Goal: Complete application form

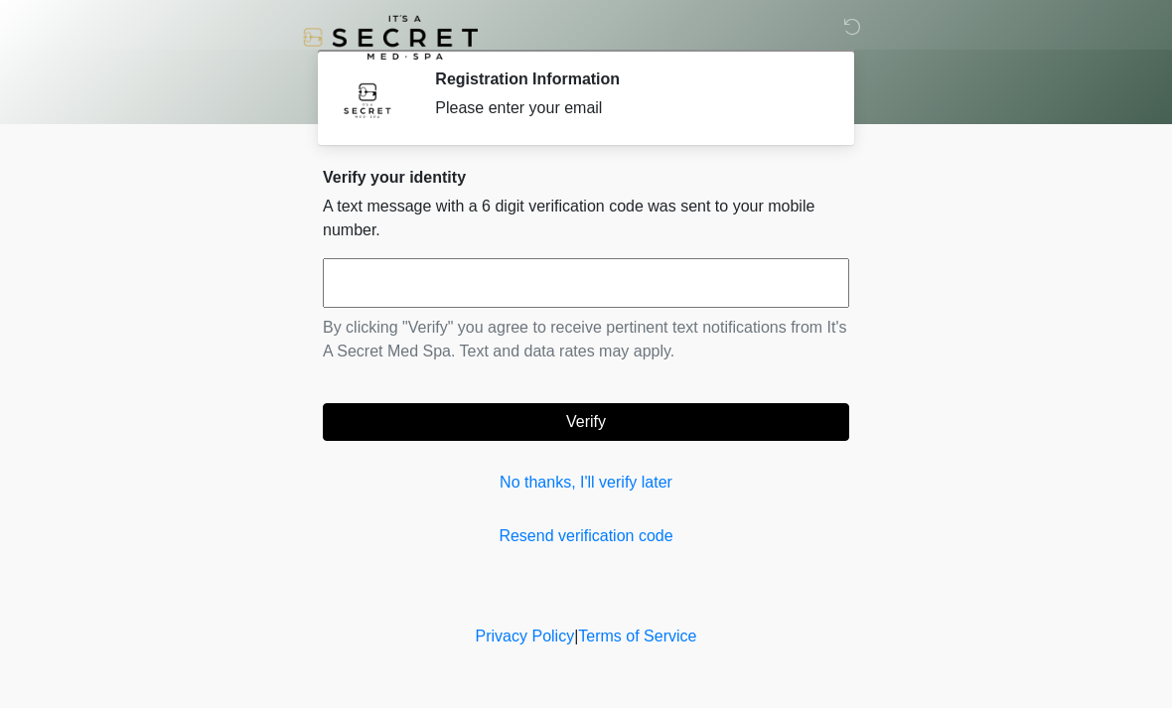
click at [413, 298] on input "text" at bounding box center [586, 283] width 526 height 50
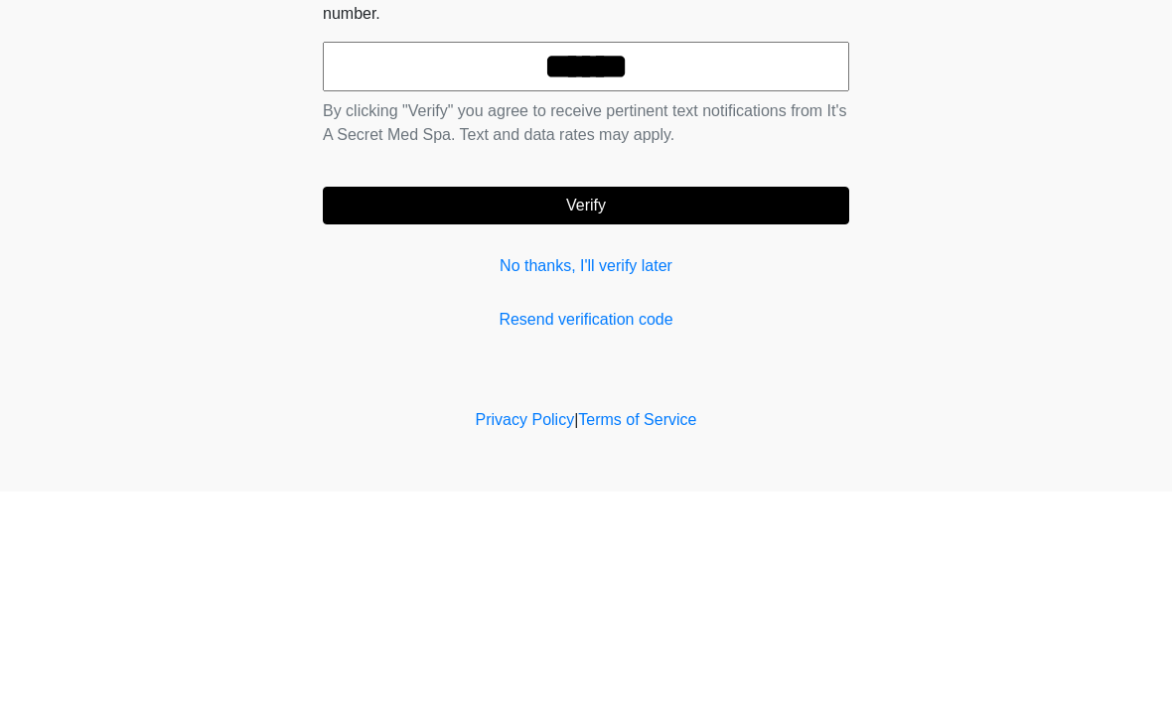
type input "******"
click at [713, 403] on button "Verify" at bounding box center [586, 422] width 526 height 38
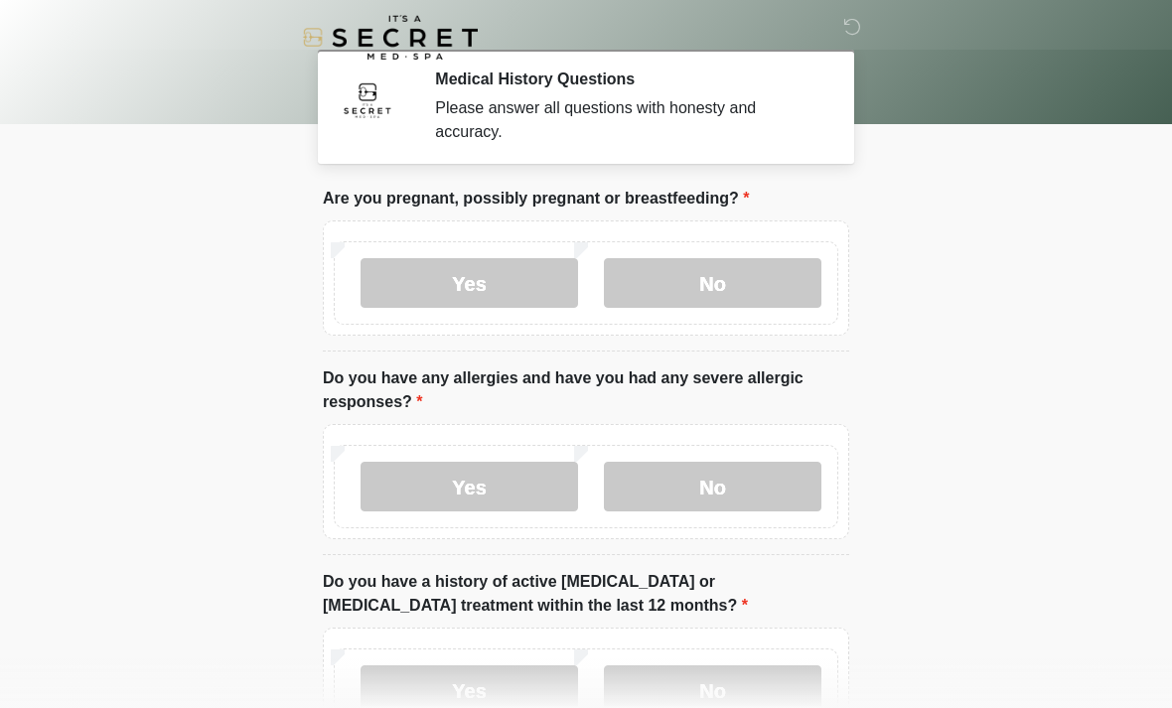
click at [758, 305] on label "No" at bounding box center [712, 283] width 217 height 50
click at [732, 468] on label "No" at bounding box center [712, 487] width 217 height 50
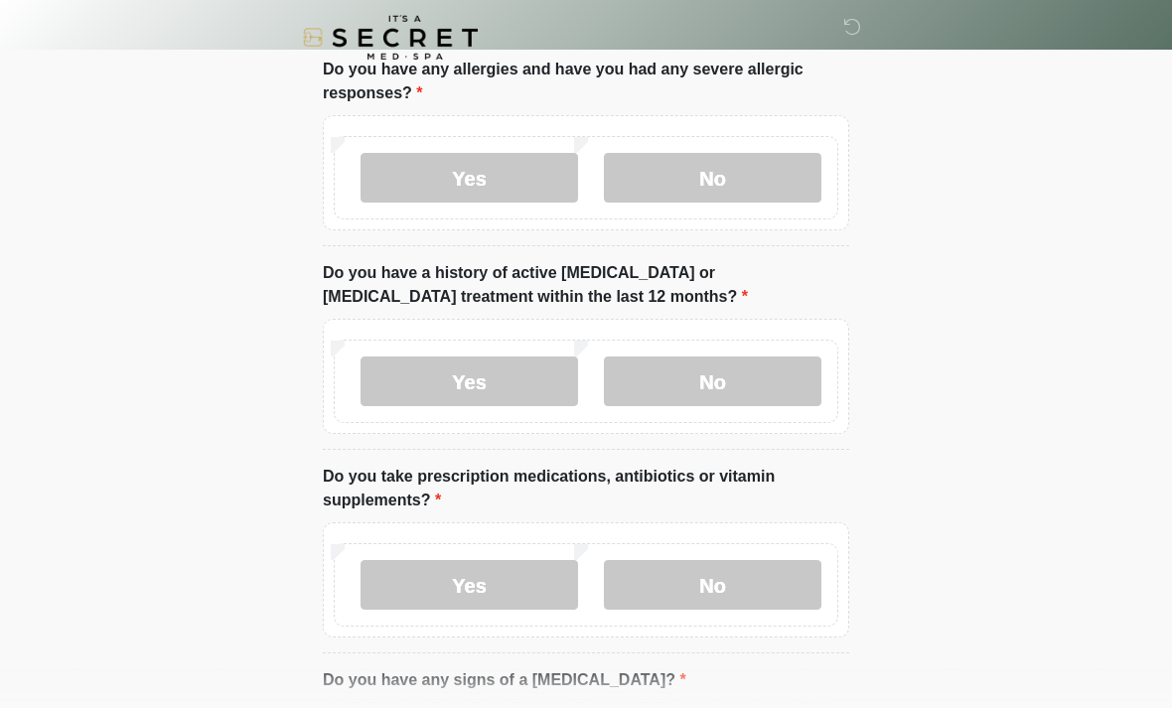
scroll to position [310, 0]
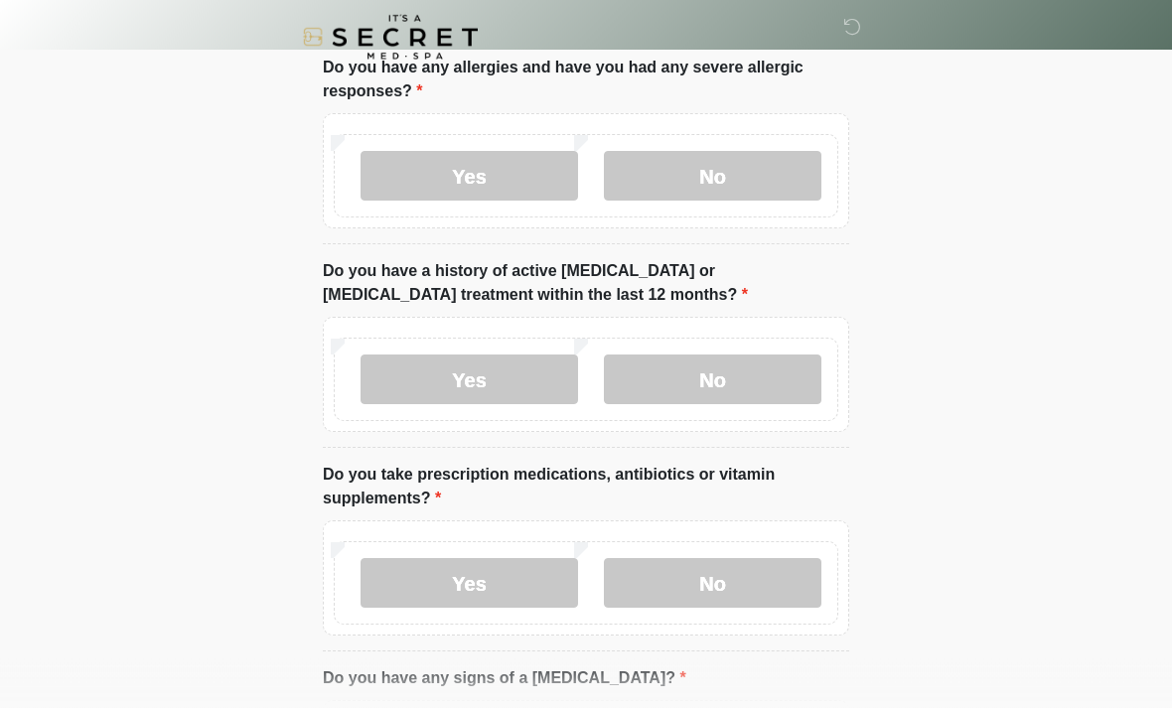
click at [784, 376] on label "No" at bounding box center [712, 380] width 217 height 50
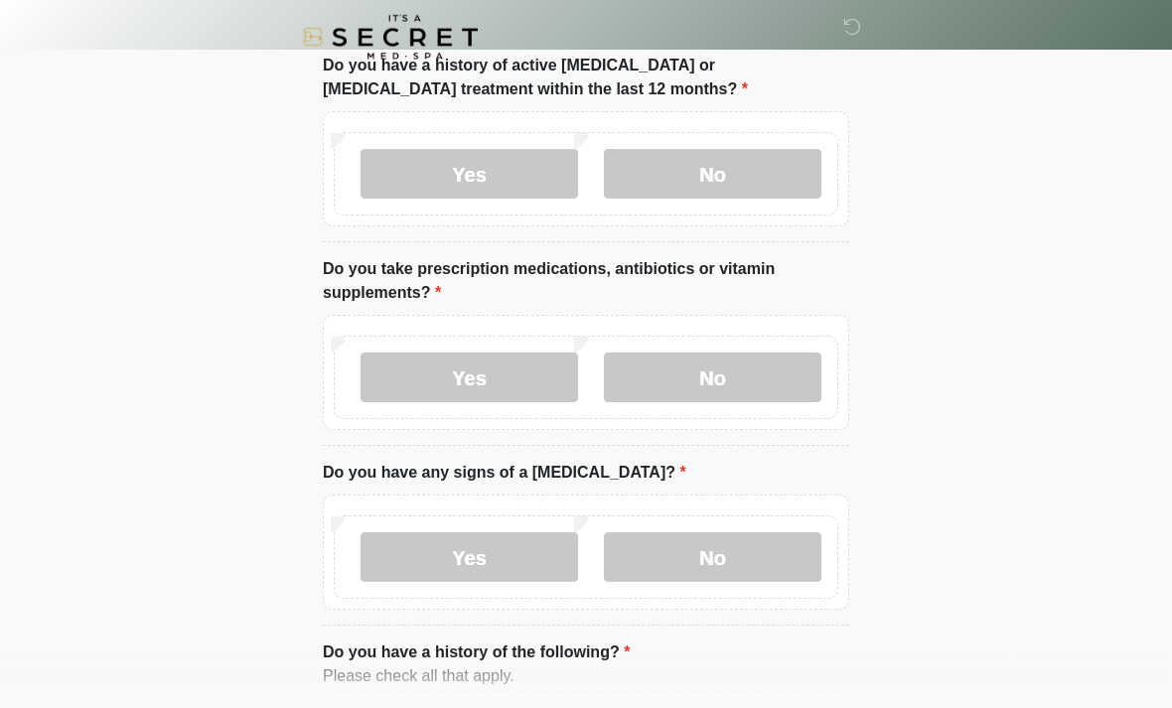
scroll to position [520, 0]
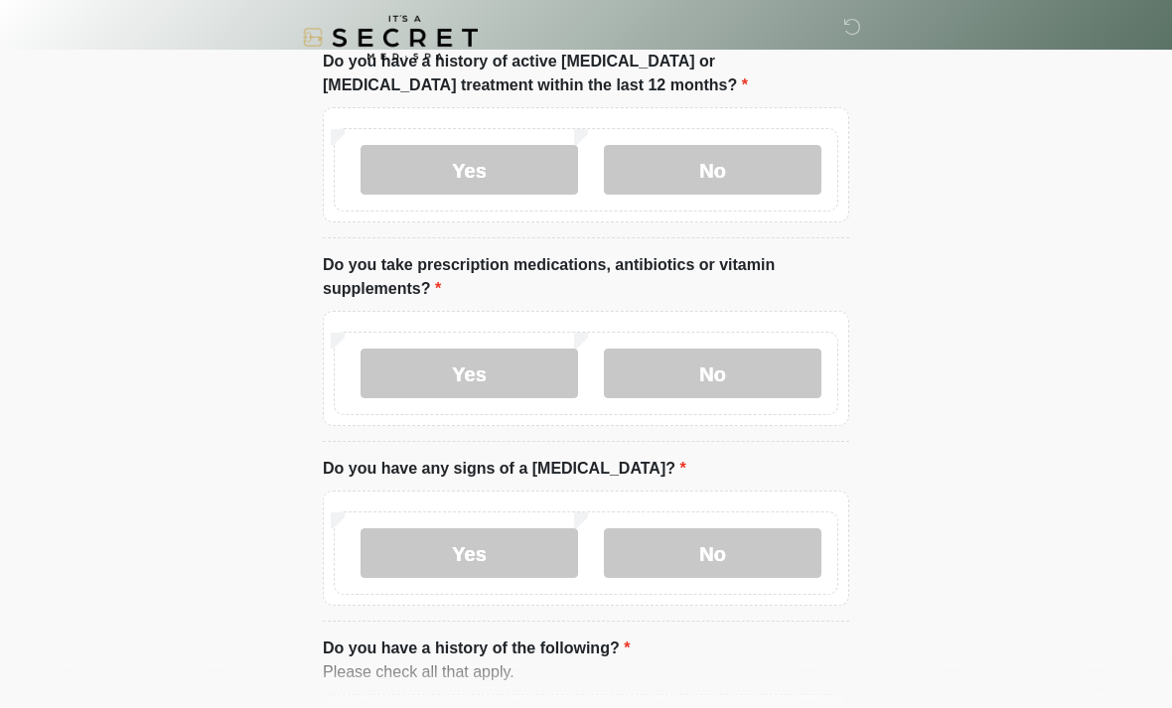
click at [468, 373] on label "Yes" at bounding box center [468, 373] width 217 height 50
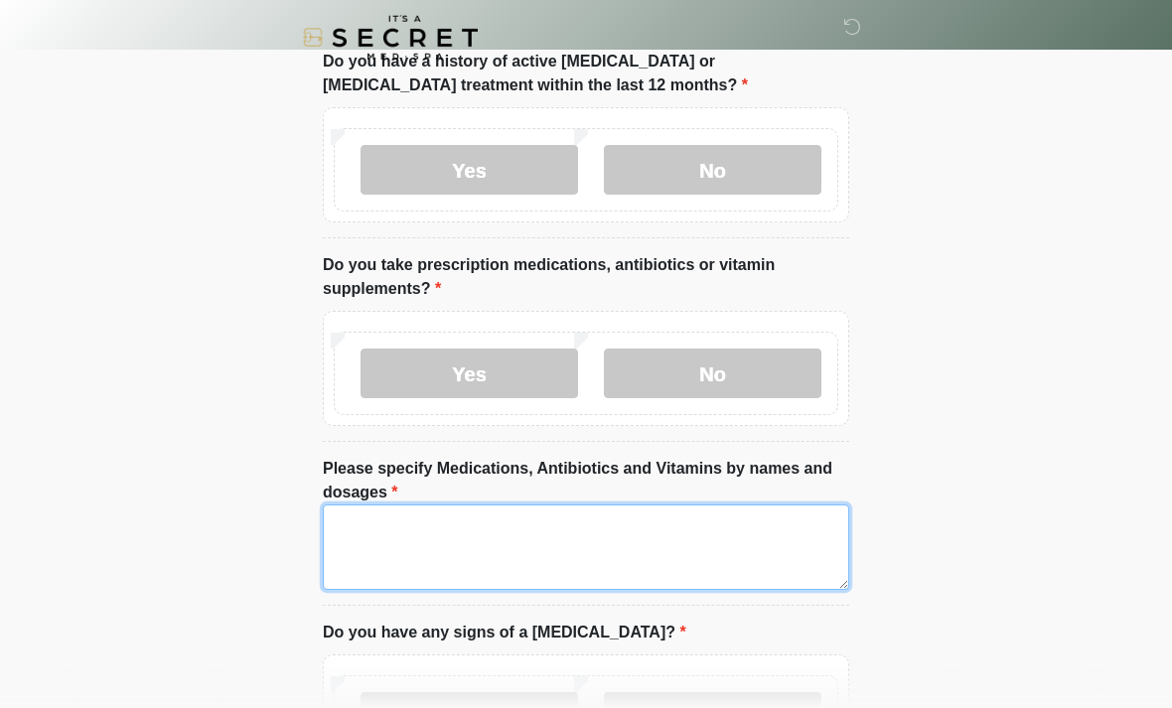
click at [455, 549] on textarea "Please specify Medications, Antibiotics and Vitamins by names and dosages" at bounding box center [586, 546] width 526 height 85
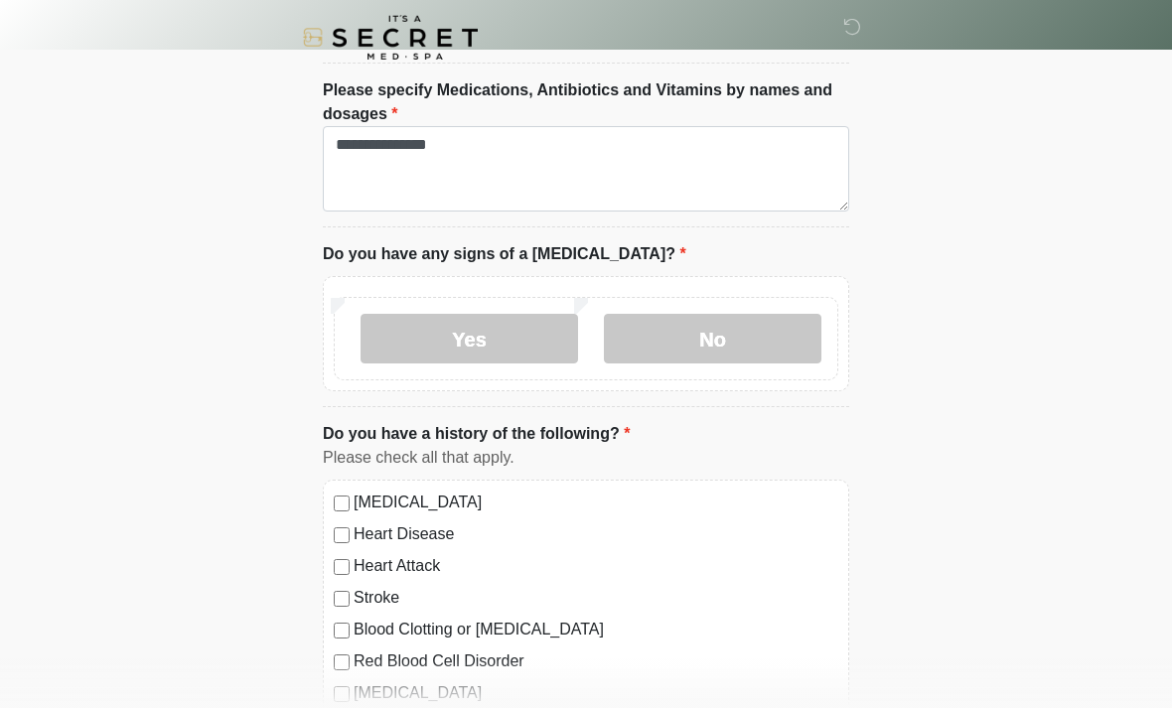
scroll to position [911, 0]
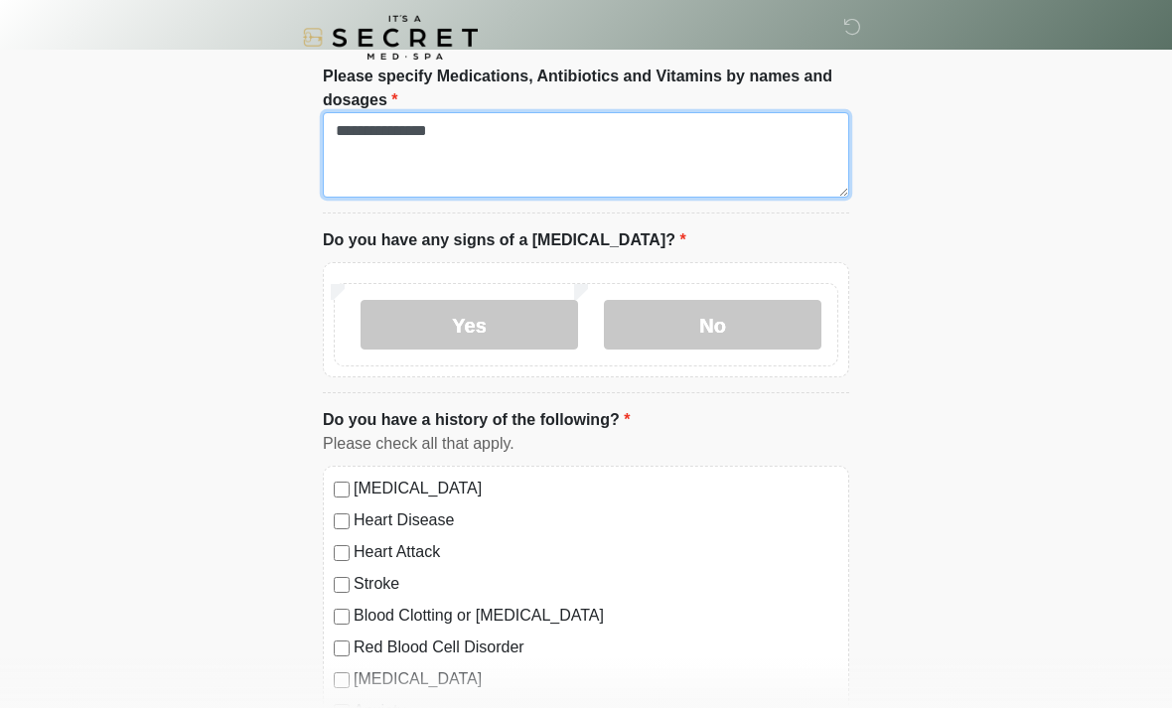
type textarea "**********"
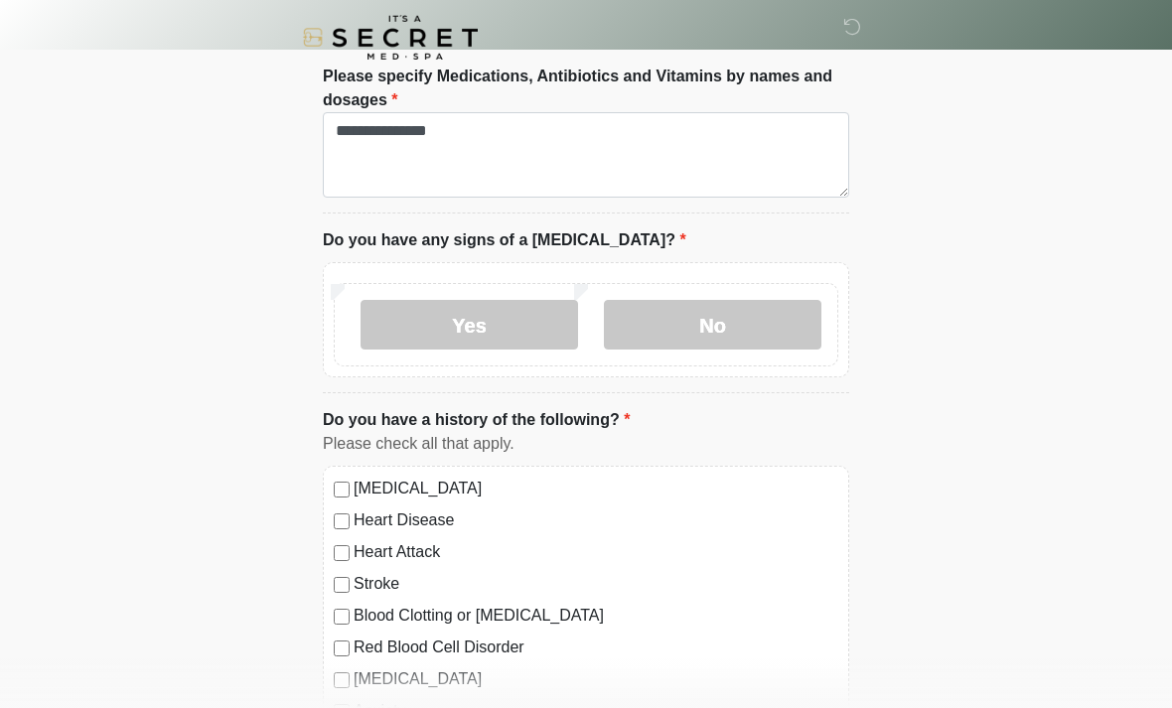
click at [730, 316] on label "No" at bounding box center [712, 325] width 217 height 50
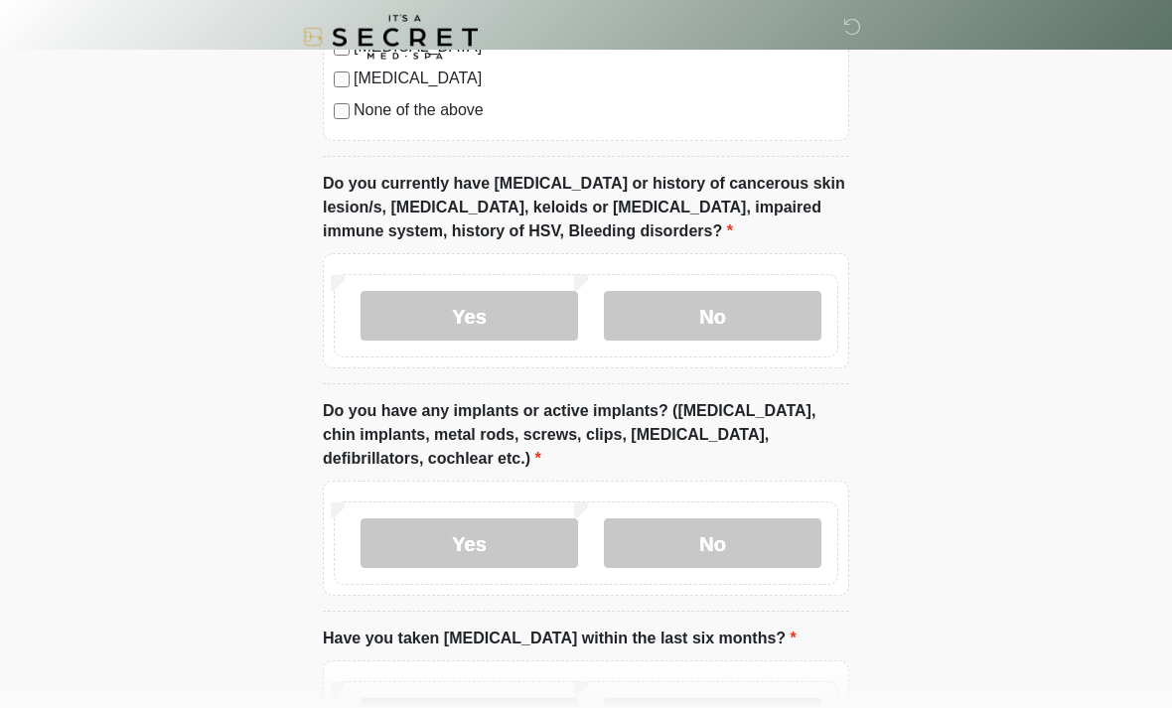
scroll to position [1627, 0]
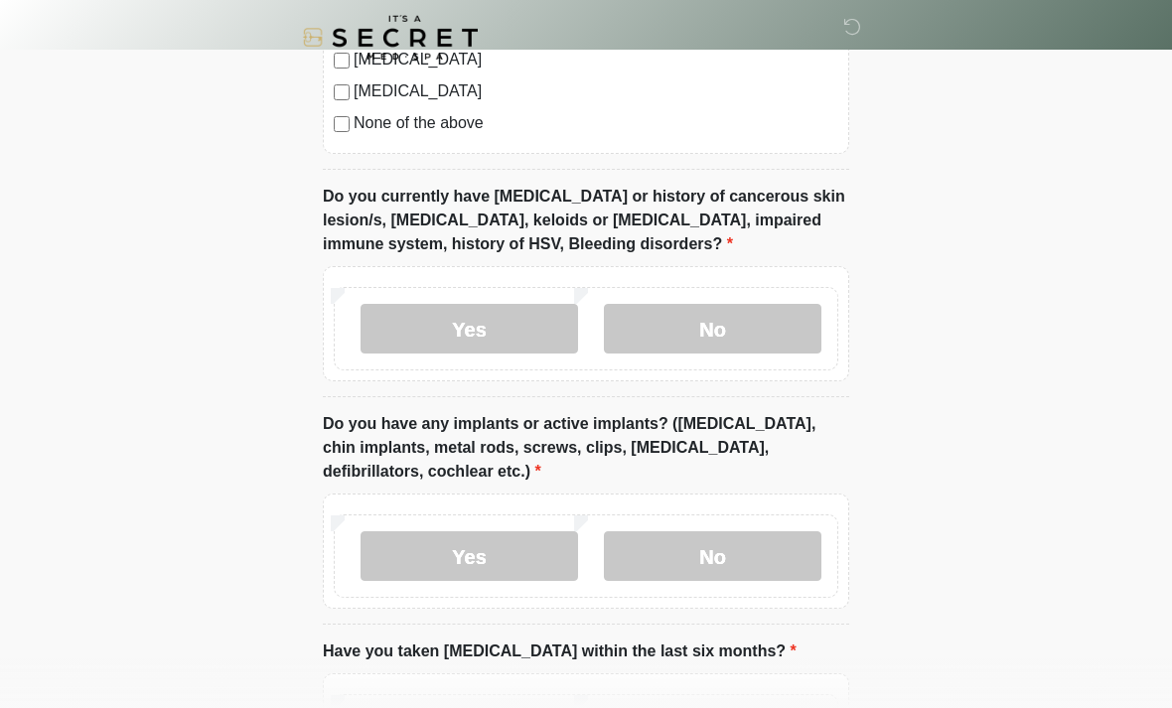
click at [738, 329] on label "No" at bounding box center [712, 329] width 217 height 50
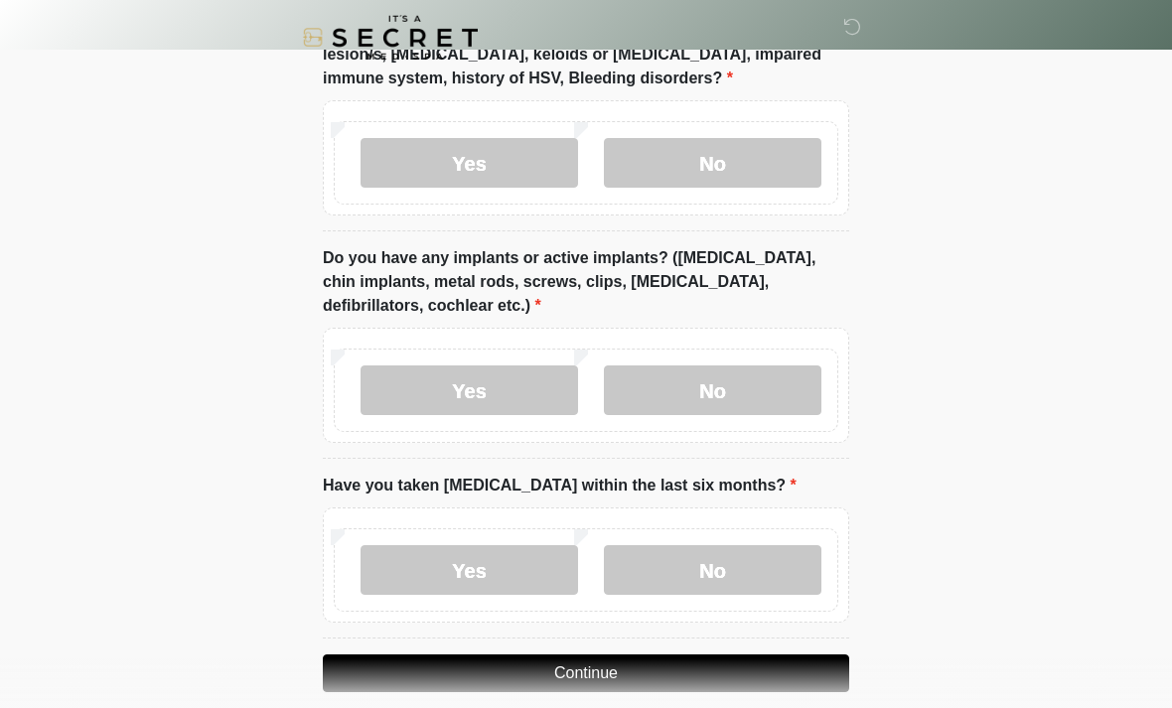
scroll to position [1796, 0]
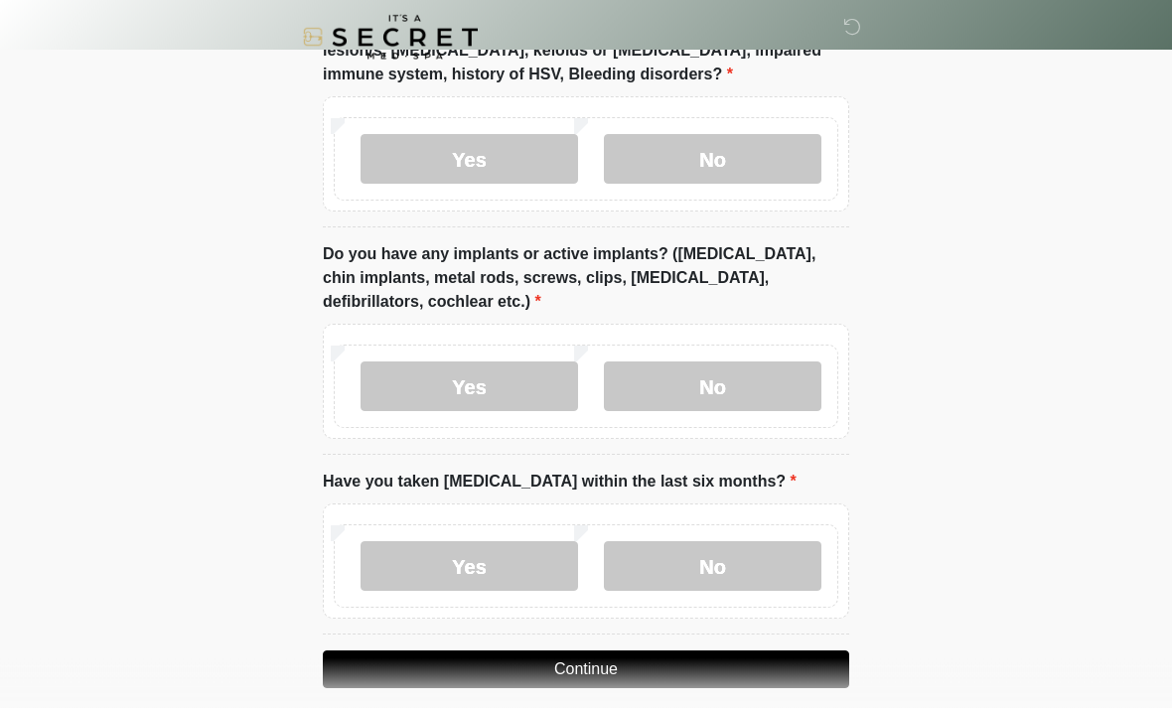
click at [779, 362] on label "No" at bounding box center [712, 387] width 217 height 50
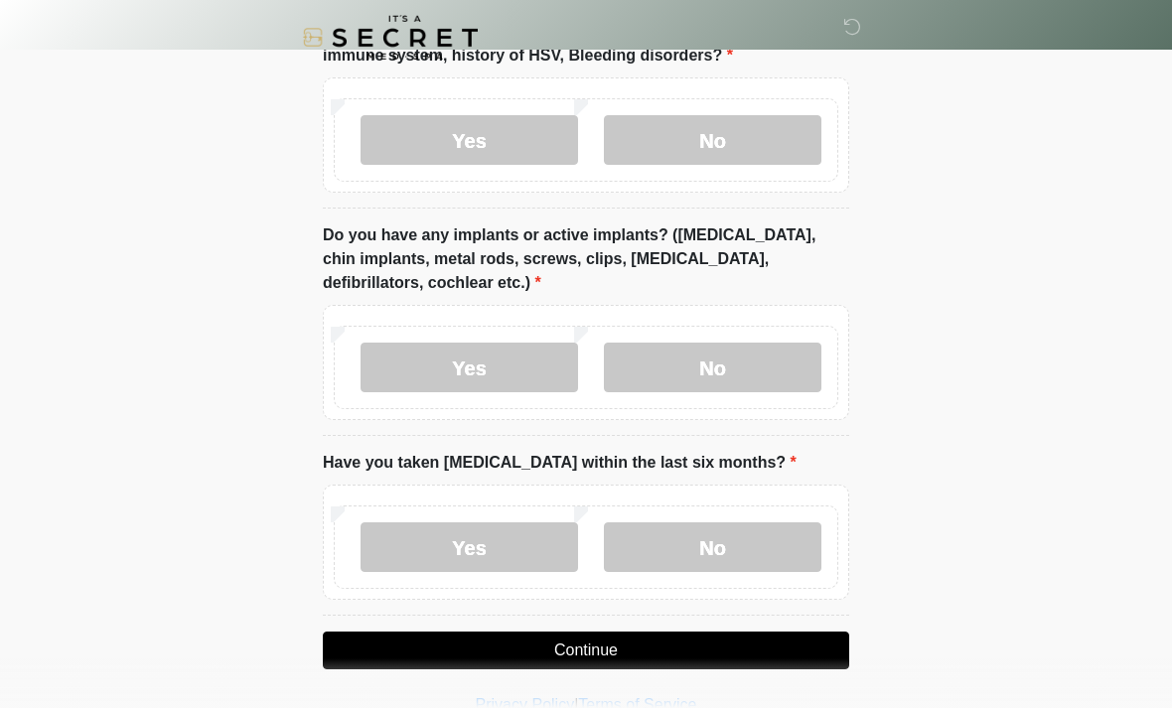
click at [733, 536] on label "No" at bounding box center [712, 547] width 217 height 50
click at [758, 657] on button "Continue" at bounding box center [586, 650] width 526 height 38
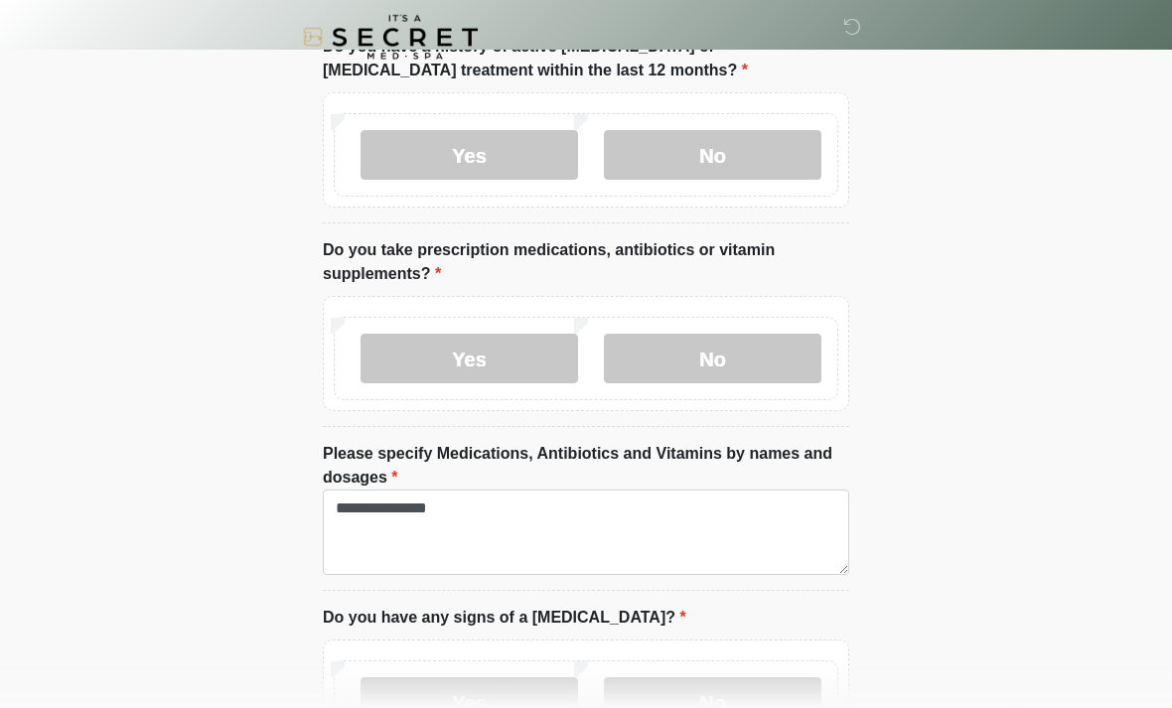
click at [757, 365] on label "No" at bounding box center [712, 360] width 217 height 50
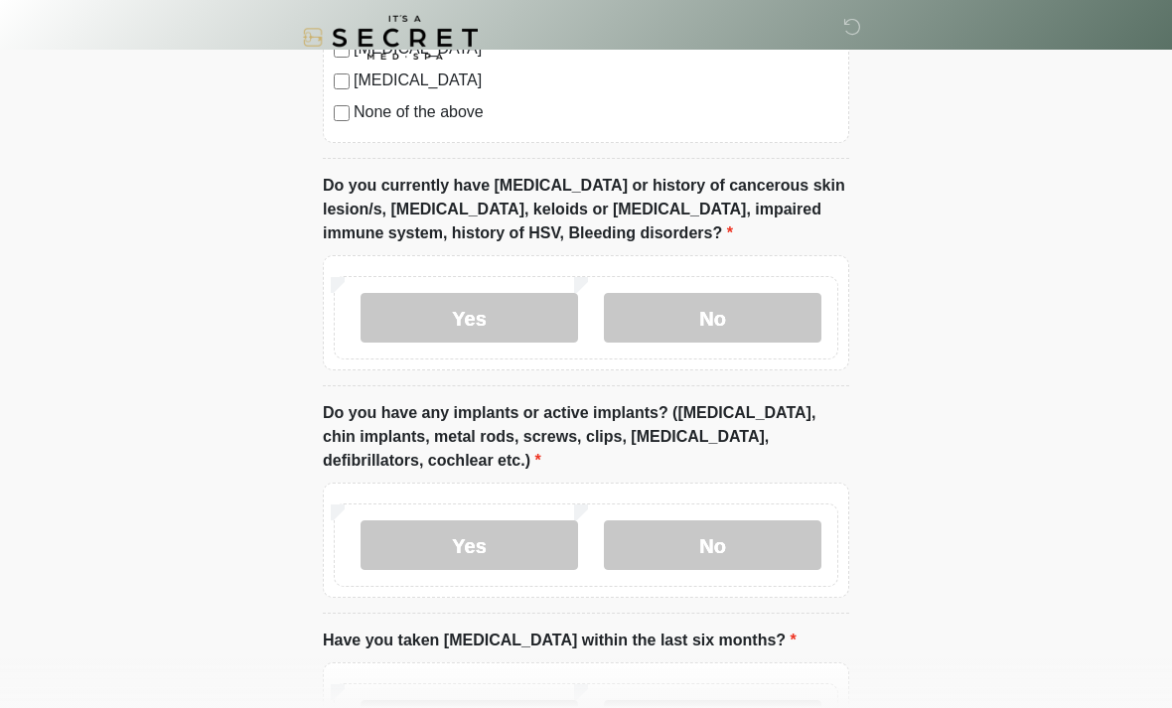
scroll to position [1653, 0]
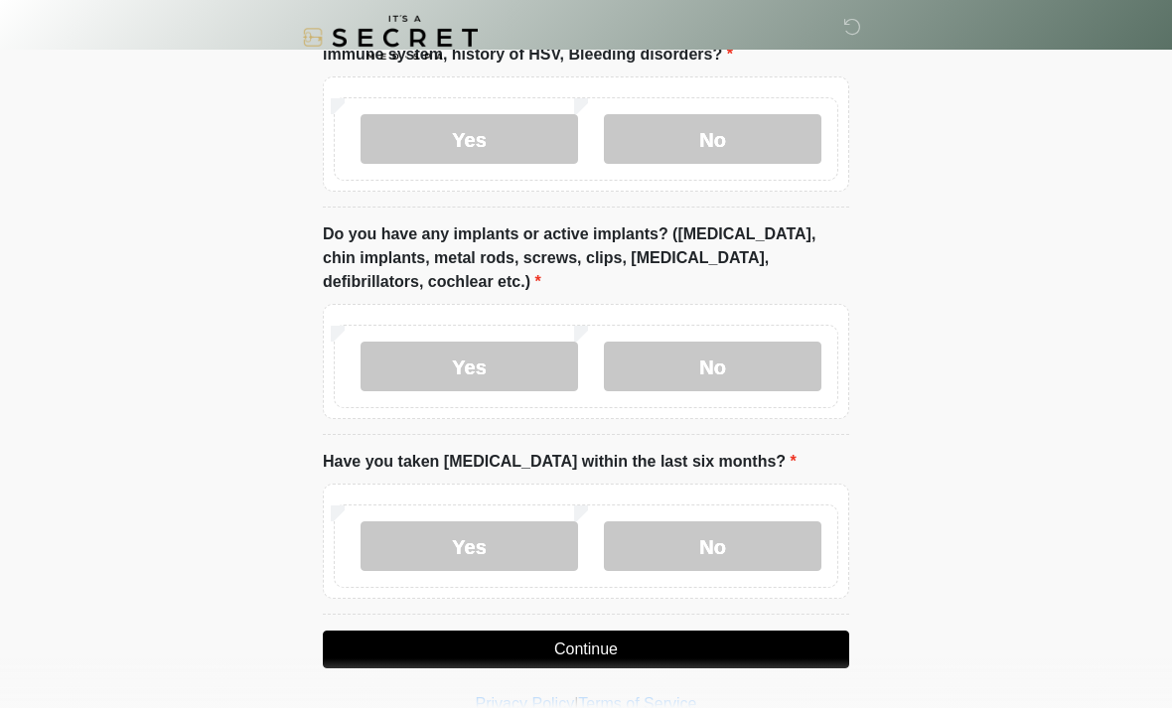
click at [787, 644] on button "Continue" at bounding box center [586, 649] width 526 height 38
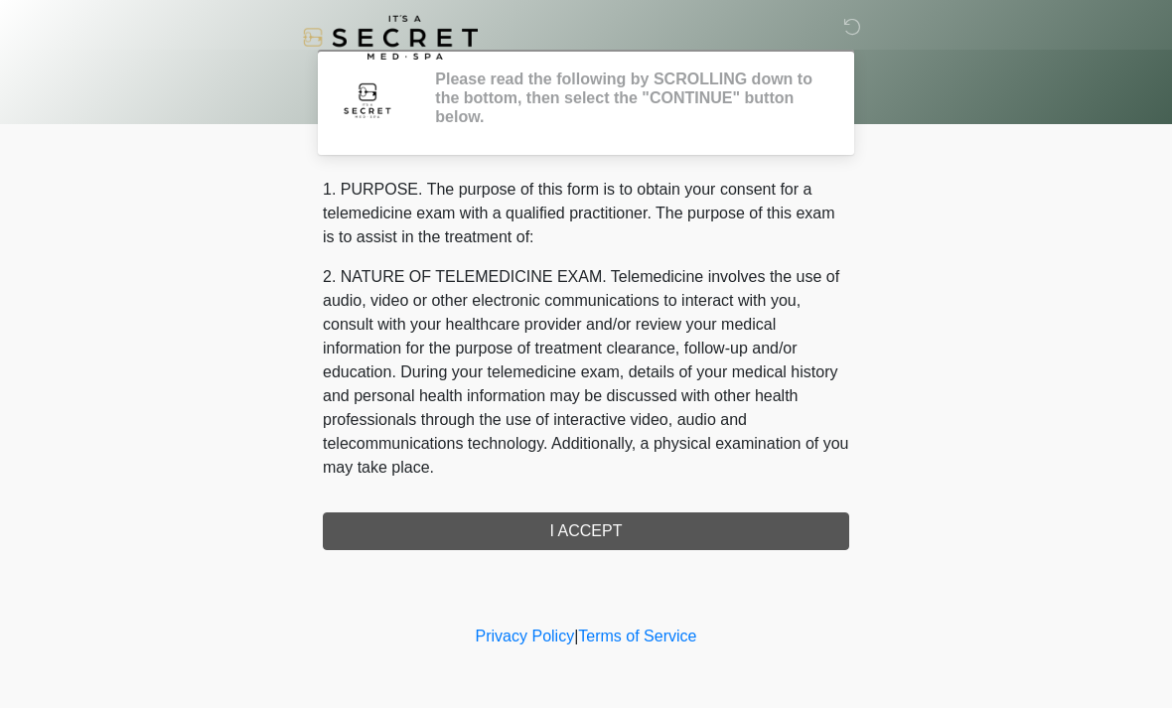
scroll to position [0, 0]
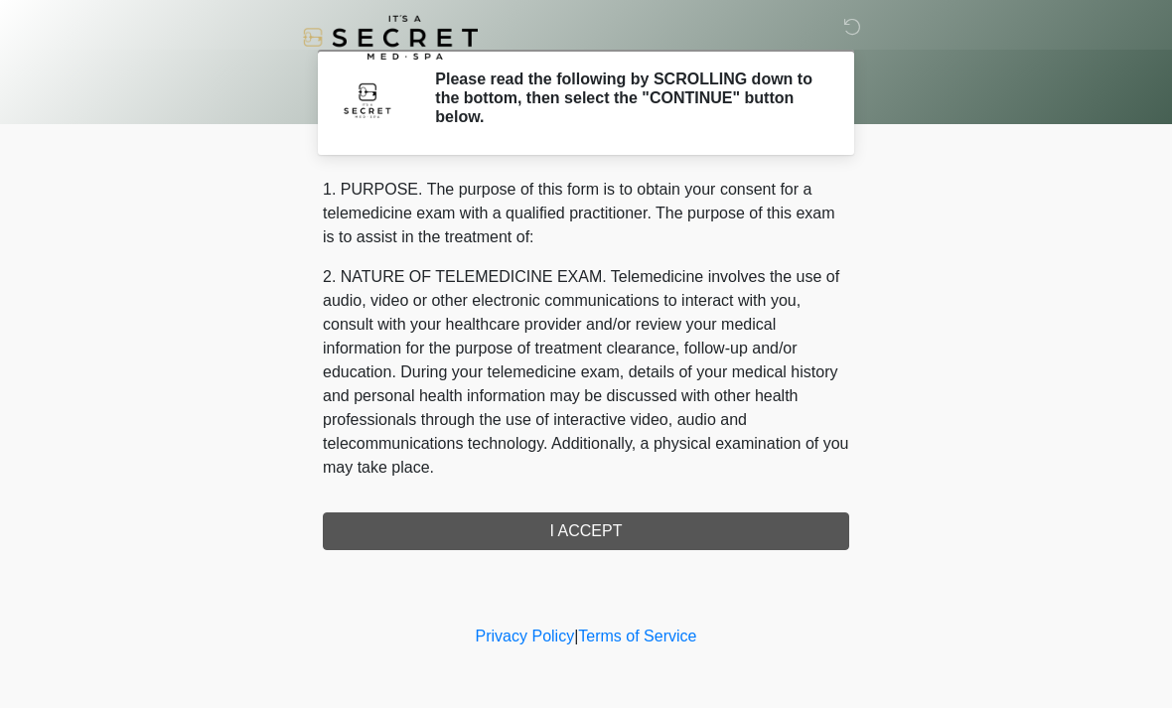
click at [826, 534] on div "1. PURPOSE. The purpose of this form is to obtain your consent for a telemedici…" at bounding box center [586, 364] width 526 height 372
click at [800, 541] on div "1. PURPOSE. The purpose of this form is to obtain your consent for a telemedici…" at bounding box center [586, 364] width 526 height 372
click at [792, 536] on div "1. PURPOSE. The purpose of this form is to obtain your consent for a telemedici…" at bounding box center [586, 364] width 526 height 372
click at [721, 546] on div "1. PURPOSE. The purpose of this form is to obtain your consent for a telemedici…" at bounding box center [586, 364] width 526 height 372
click at [720, 545] on div "1. PURPOSE. The purpose of this form is to obtain your consent for a telemedici…" at bounding box center [586, 364] width 526 height 372
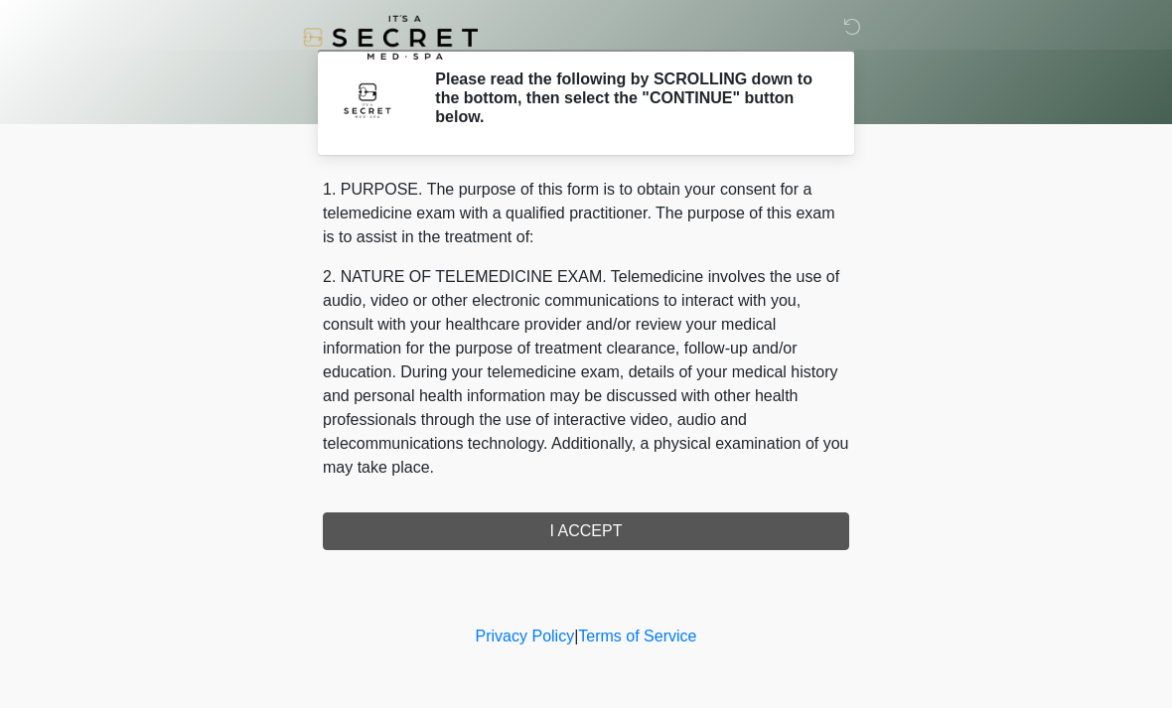
click at [715, 532] on div "1. PURPOSE. The purpose of this form is to obtain your consent for a telemedici…" at bounding box center [586, 364] width 526 height 372
click at [670, 533] on div "1. PURPOSE. The purpose of this form is to obtain your consent for a telemedici…" at bounding box center [586, 364] width 526 height 372
click at [775, 385] on p "2. NATURE OF TELEMEDICINE EXAM. Telemedicine involves the use of audio, video o…" at bounding box center [586, 372] width 526 height 214
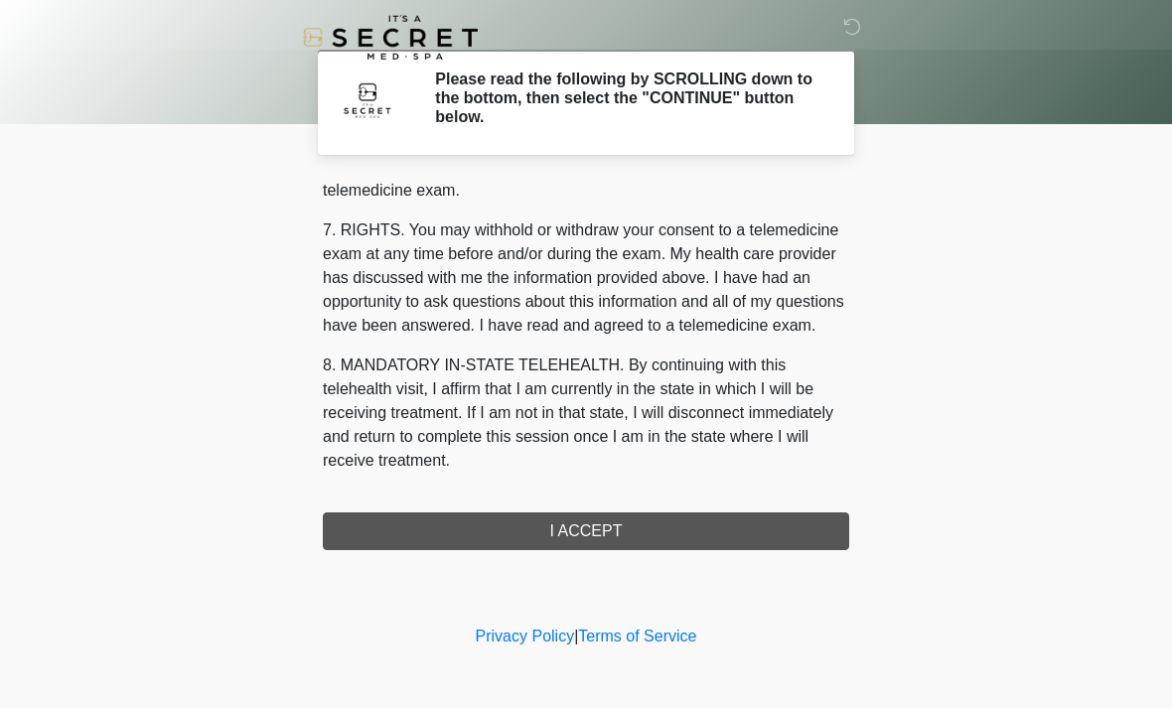
click at [630, 551] on div "‎ ‎ Please read the following by SCROLLING down to the bottom, then select the …" at bounding box center [586, 310] width 596 height 581
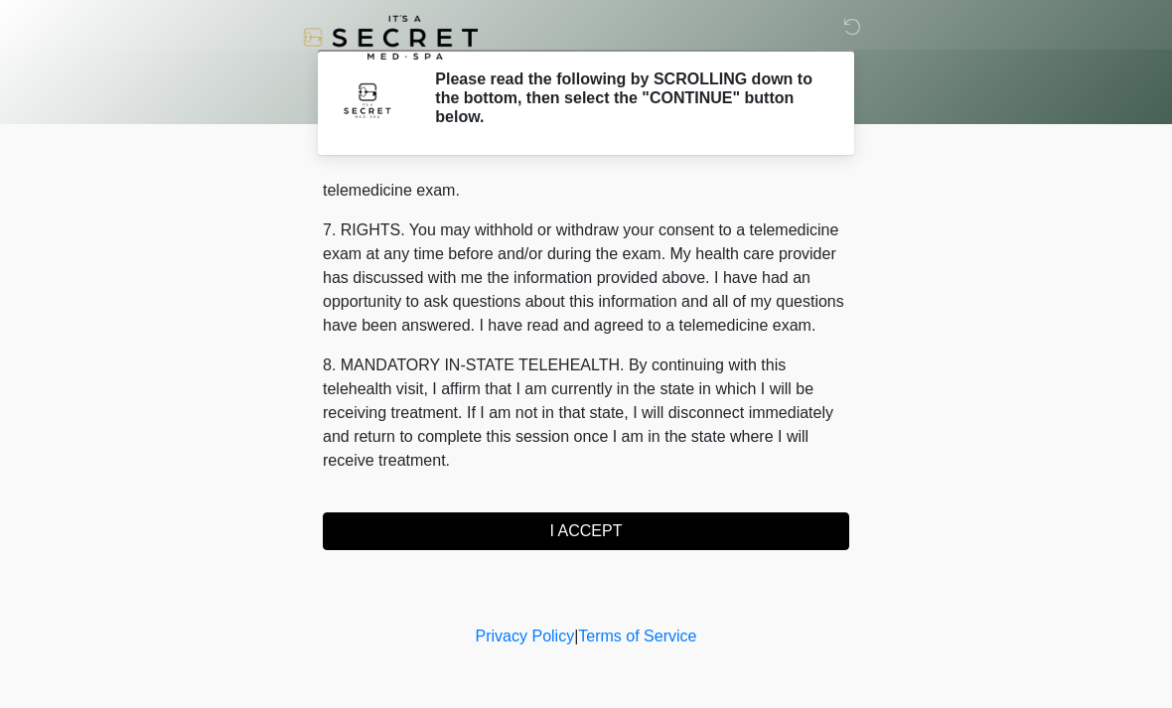
scroll to position [841, 0]
click at [701, 495] on div "1. PURPOSE. The purpose of this form is to obtain your consent for a telemedici…" at bounding box center [586, 364] width 526 height 372
click at [699, 523] on button "I ACCEPT" at bounding box center [586, 531] width 526 height 38
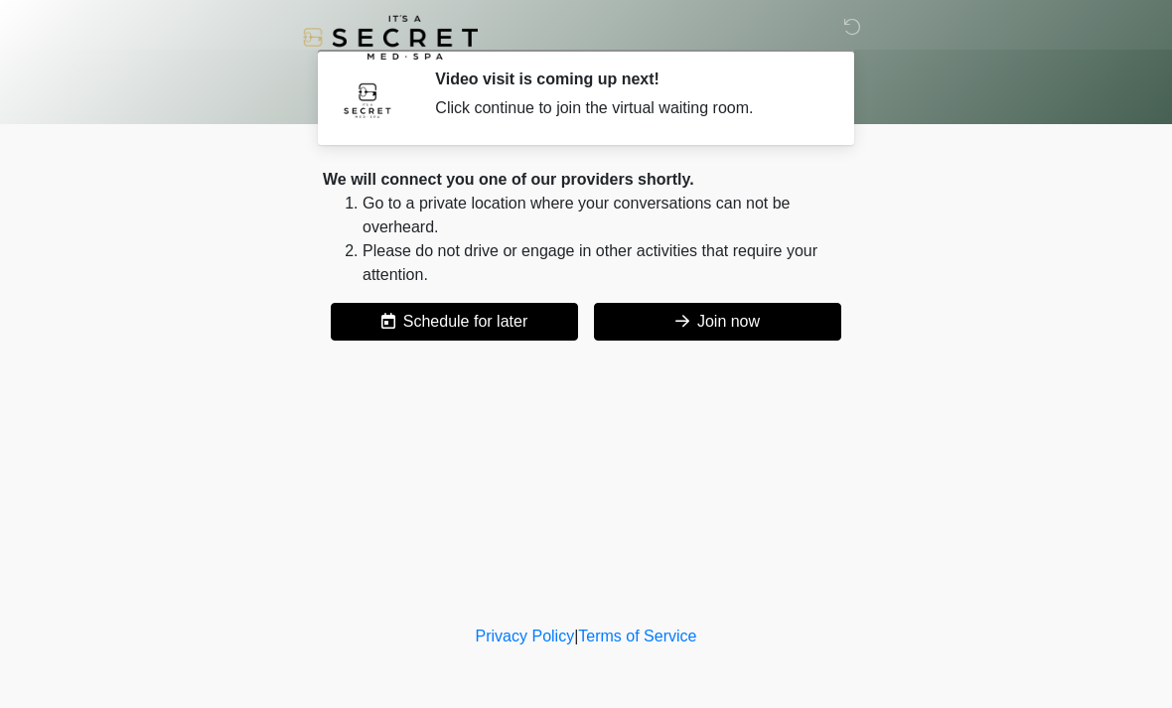
click at [740, 329] on button "Join now" at bounding box center [717, 322] width 247 height 38
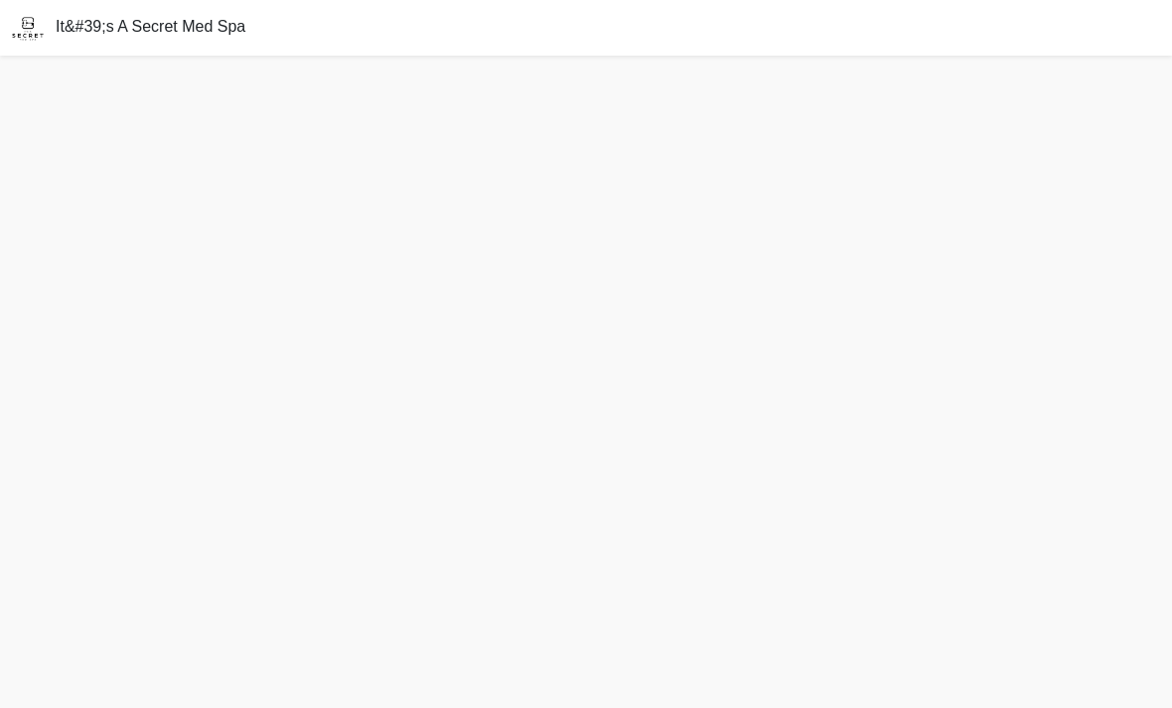
scroll to position [6, 0]
